Goal: Information Seeking & Learning: Learn about a topic

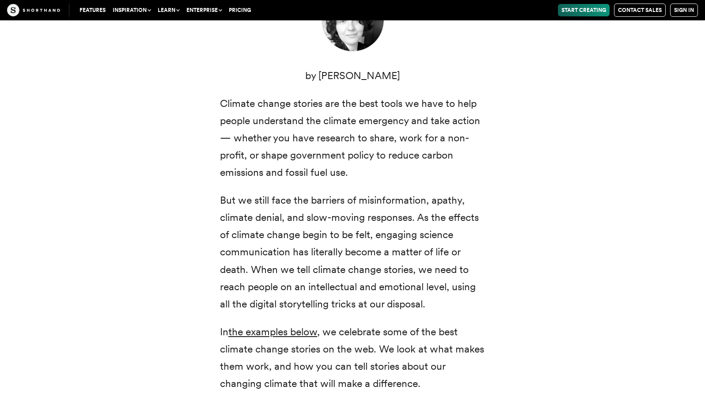
scroll to position [354, 0]
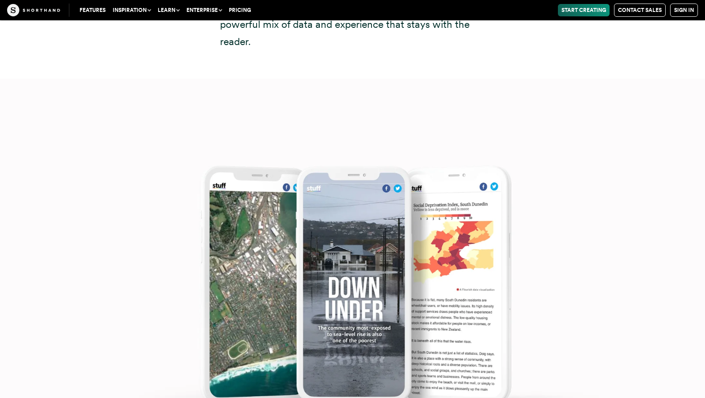
scroll to position [4949, 0]
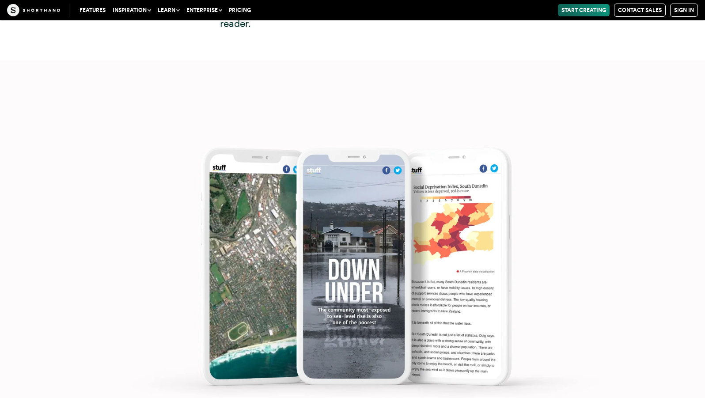
click at [436, 251] on img at bounding box center [352, 260] width 705 height 398
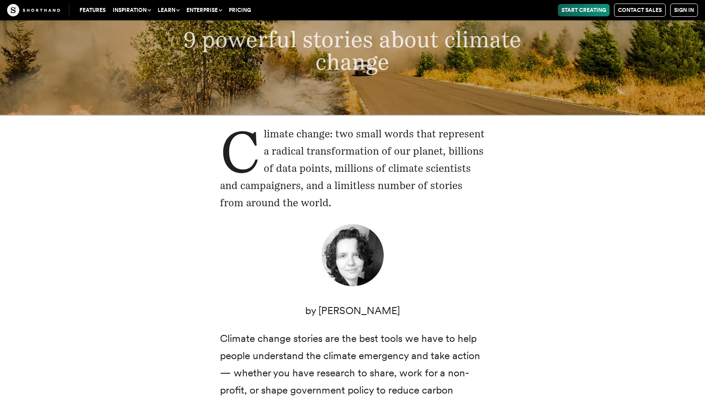
scroll to position [133, 0]
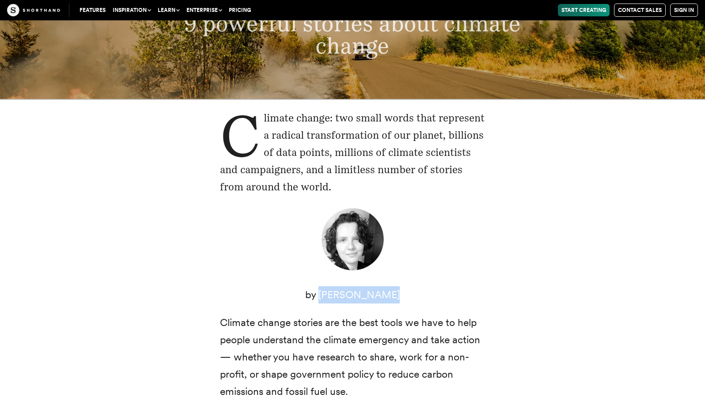
drag, startPoint x: 396, startPoint y: 291, endPoint x: 330, endPoint y: 290, distance: 66.3
click at [330, 290] on p "by [PERSON_NAME]" at bounding box center [352, 294] width 265 height 17
copy p "Corinna Keefe"
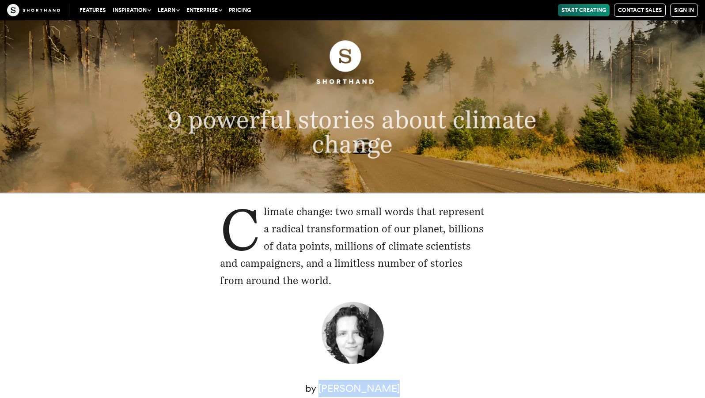
scroll to position [0, 0]
